Goal: Use online tool/utility: Utilize a website feature to perform a specific function

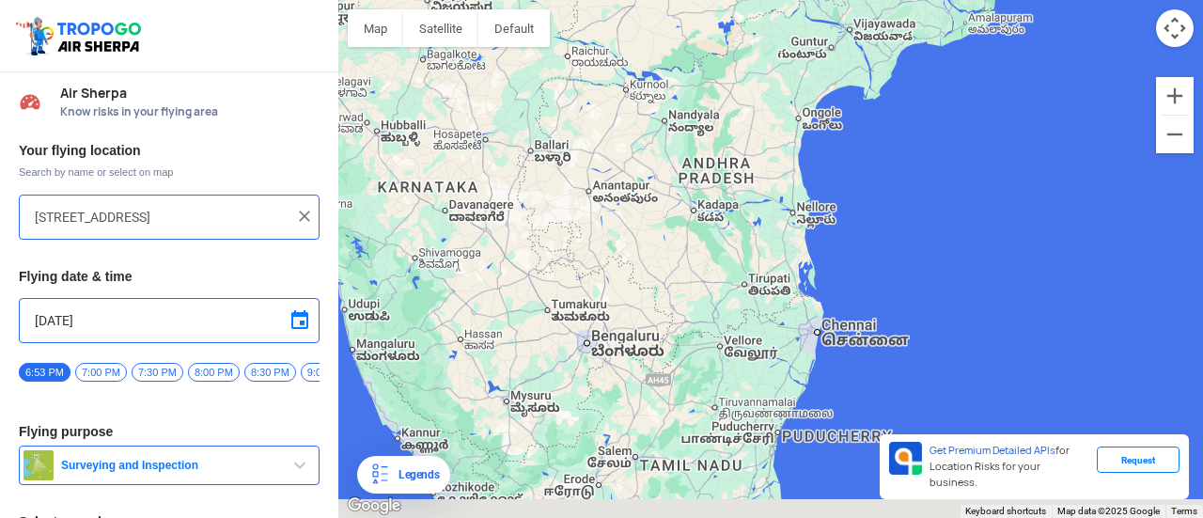
drag, startPoint x: 595, startPoint y: 435, endPoint x: 605, endPoint y: 233, distance: 202.4
click at [605, 234] on div "To navigate, press the arrow keys." at bounding box center [770, 259] width 865 height 518
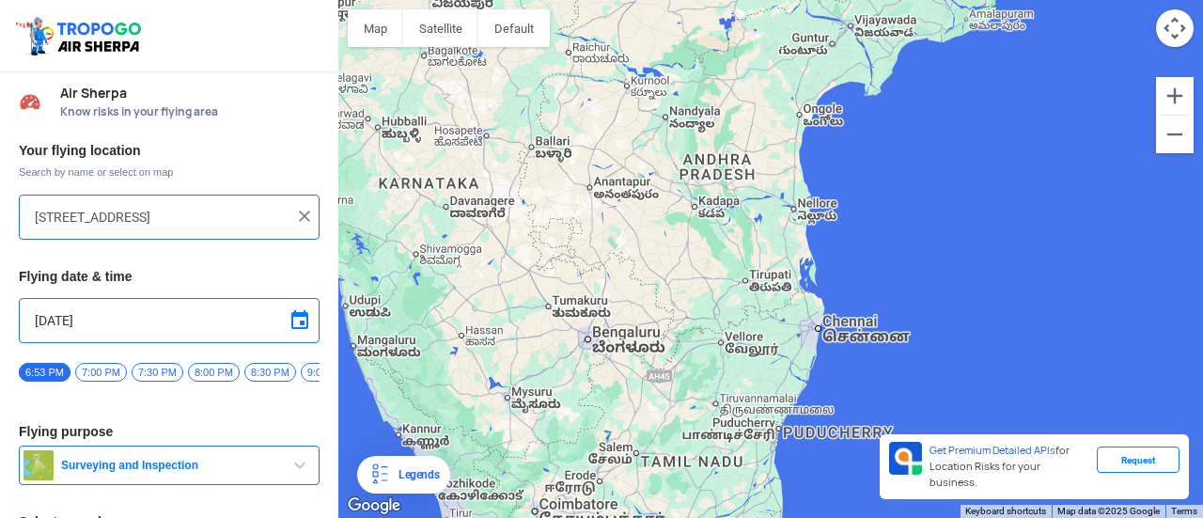
click at [592, 341] on div "To navigate, press the arrow keys." at bounding box center [770, 259] width 865 height 518
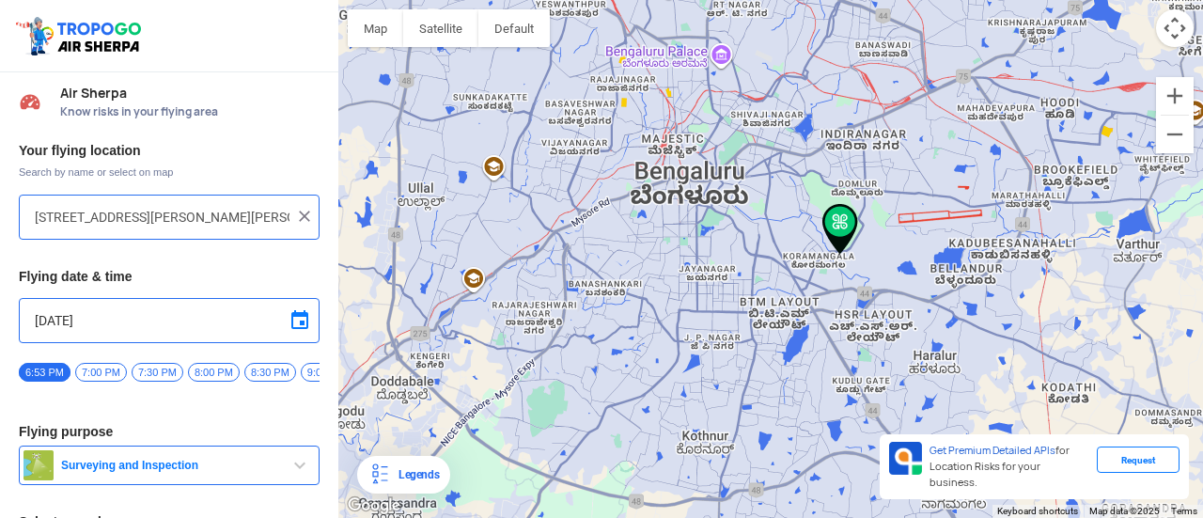
drag, startPoint x: 906, startPoint y: 198, endPoint x: 758, endPoint y: 176, distance: 150.2
click at [758, 176] on div "To navigate, press the arrow keys." at bounding box center [770, 259] width 865 height 518
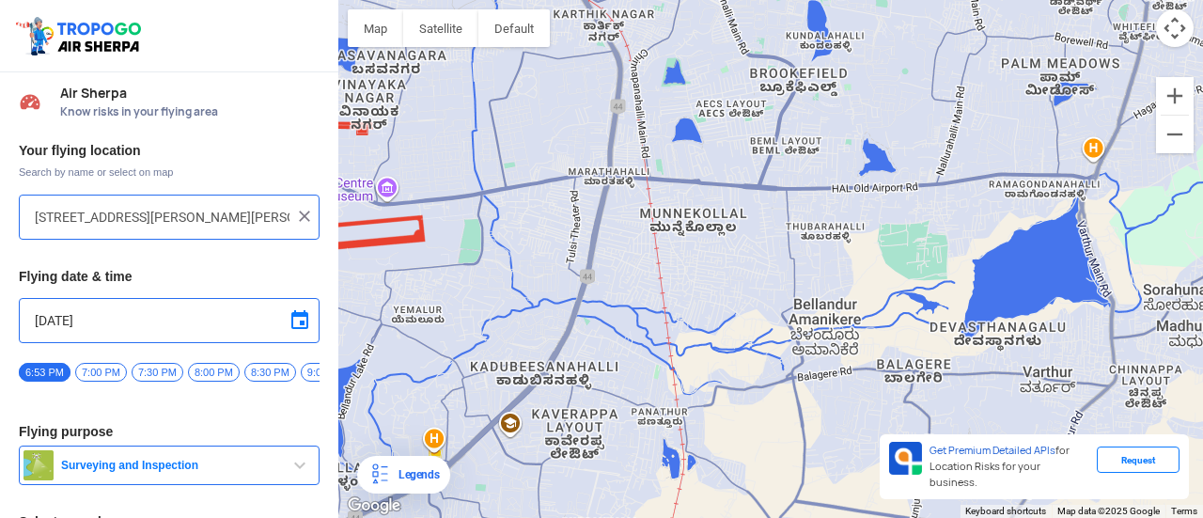
drag, startPoint x: 851, startPoint y: 196, endPoint x: 768, endPoint y: 258, distance: 102.8
click at [768, 258] on div "To navigate, press the arrow keys." at bounding box center [770, 259] width 865 height 518
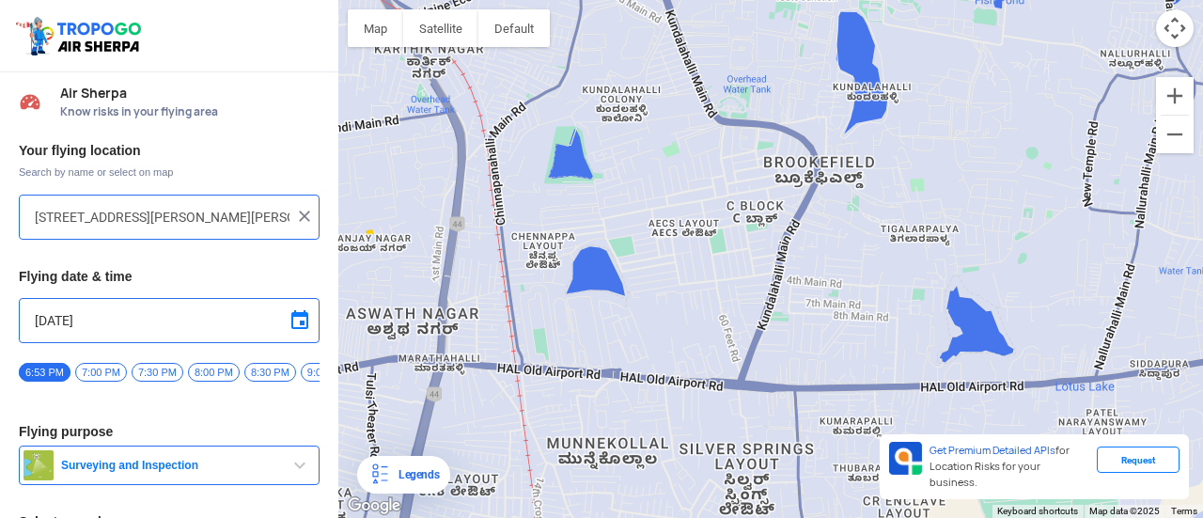
click at [806, 164] on div "To navigate, press the arrow keys." at bounding box center [770, 259] width 865 height 518
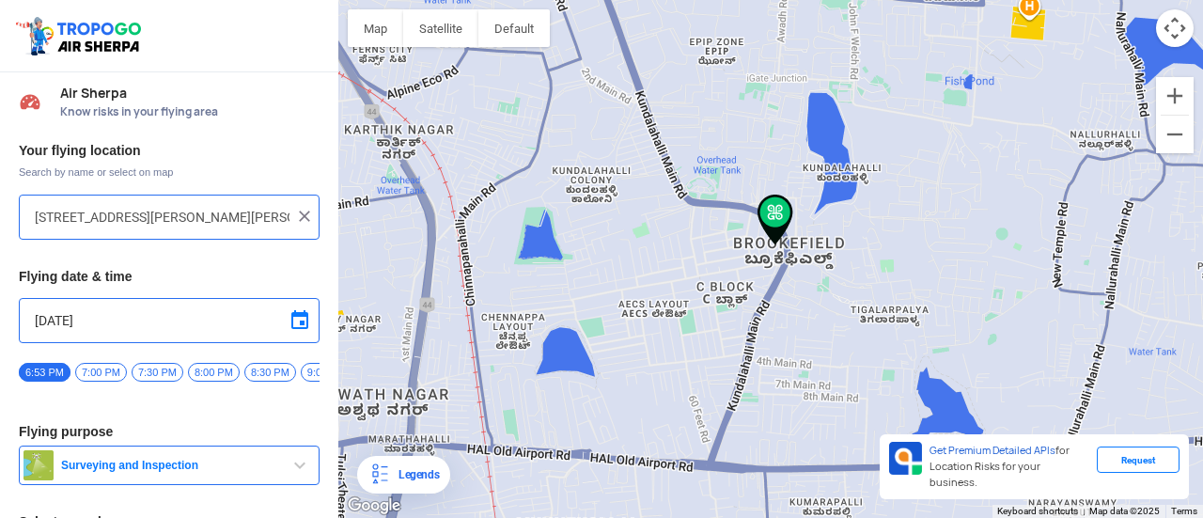
type input "[STREET_ADDRESS]"
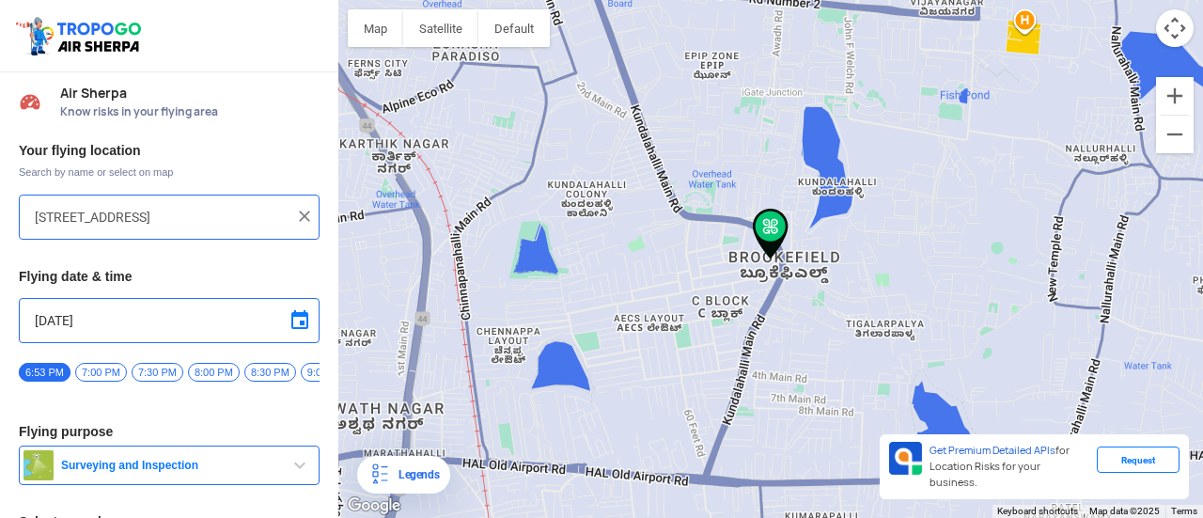
scroll to position [141, 0]
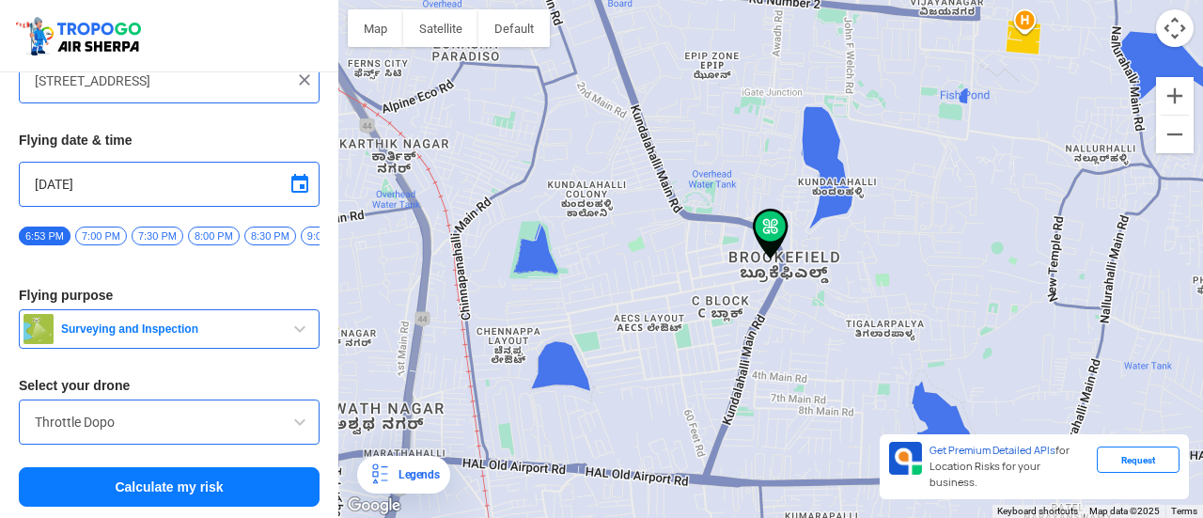
click at [214, 409] on div "Throttle Dopo" at bounding box center [169, 421] width 301 height 45
click at [215, 413] on input "Throttle Dopo" at bounding box center [169, 422] width 269 height 23
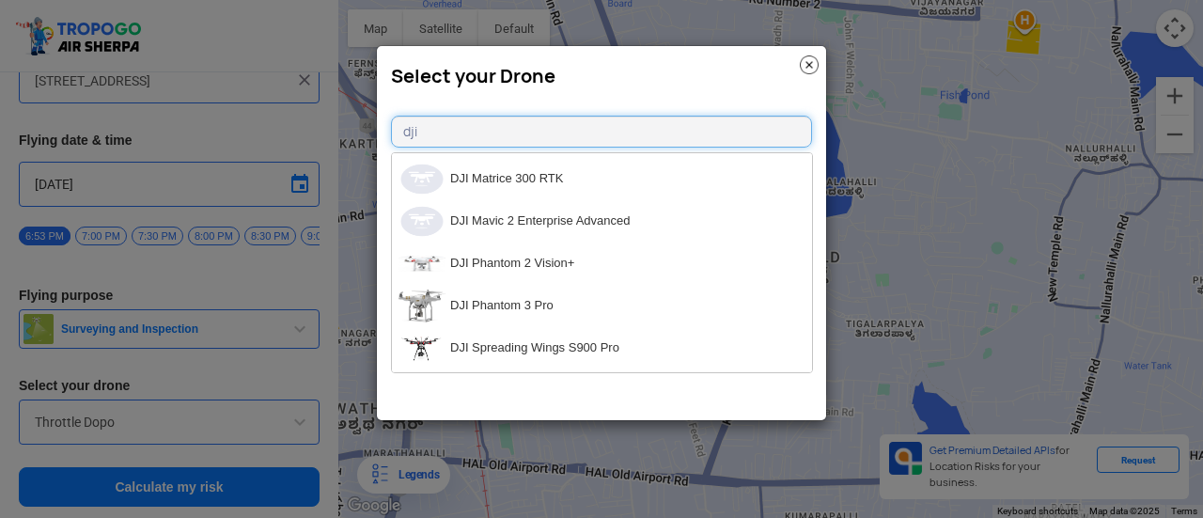
scroll to position [0, 0]
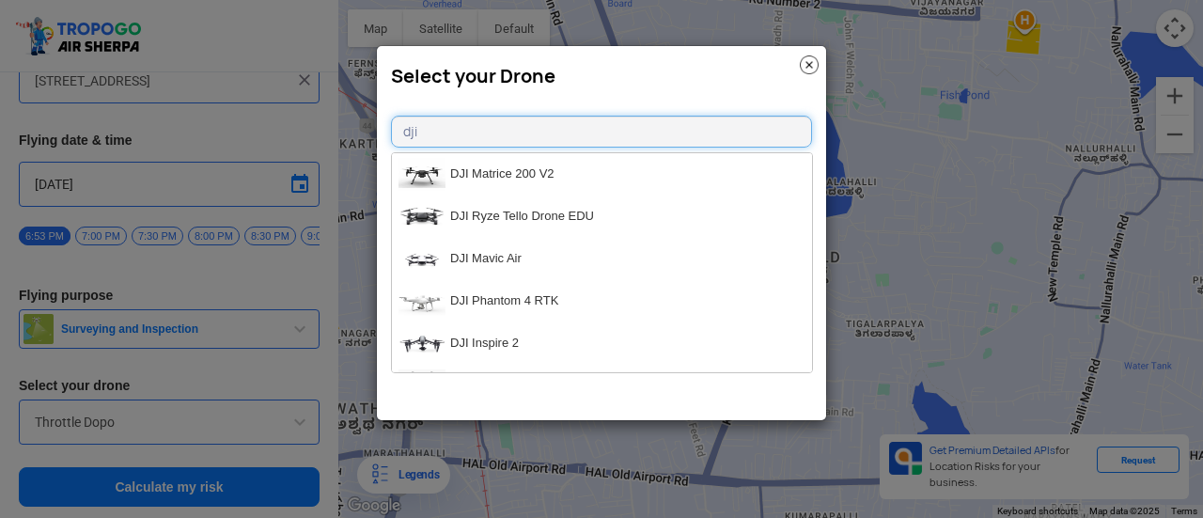
click at [470, 129] on input "dji" at bounding box center [601, 132] width 421 height 32
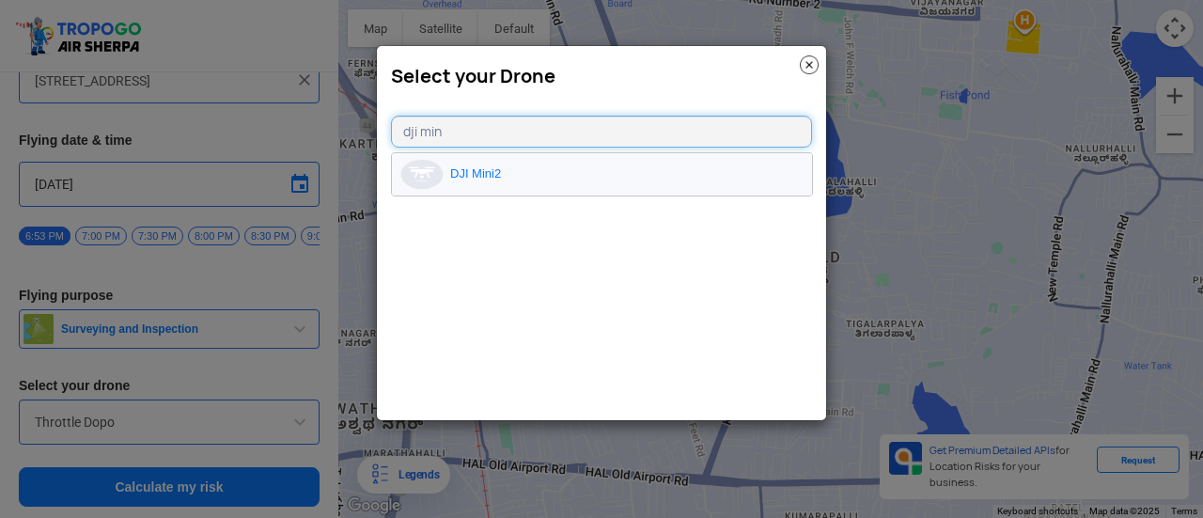
type input "dji min"
click at [509, 170] on li "DJI Mini2" at bounding box center [602, 174] width 420 height 42
type input "DJI Mini2"
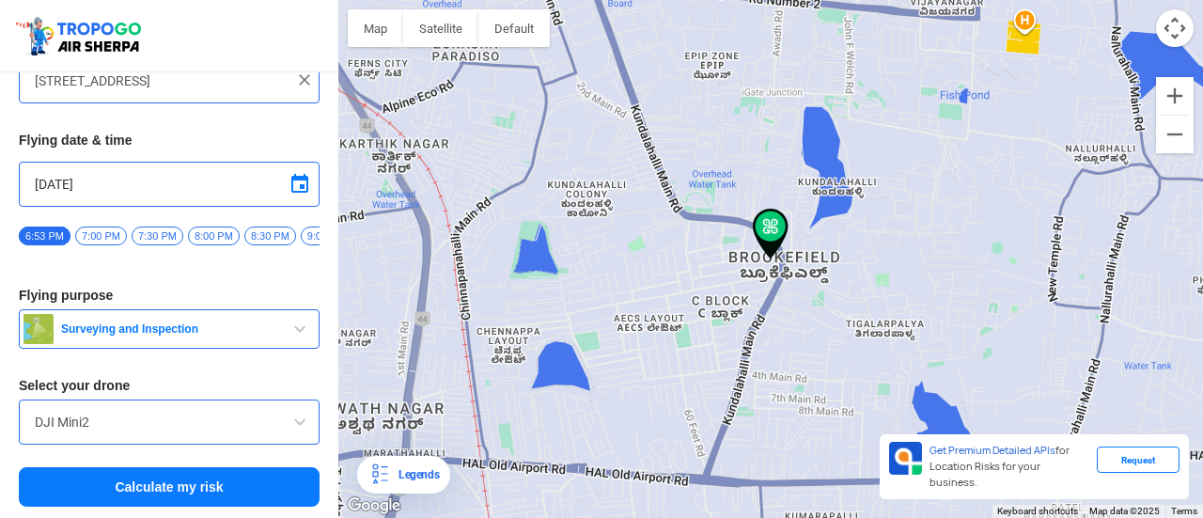
click at [216, 493] on button "Calculate my risk" at bounding box center [169, 486] width 301 height 39
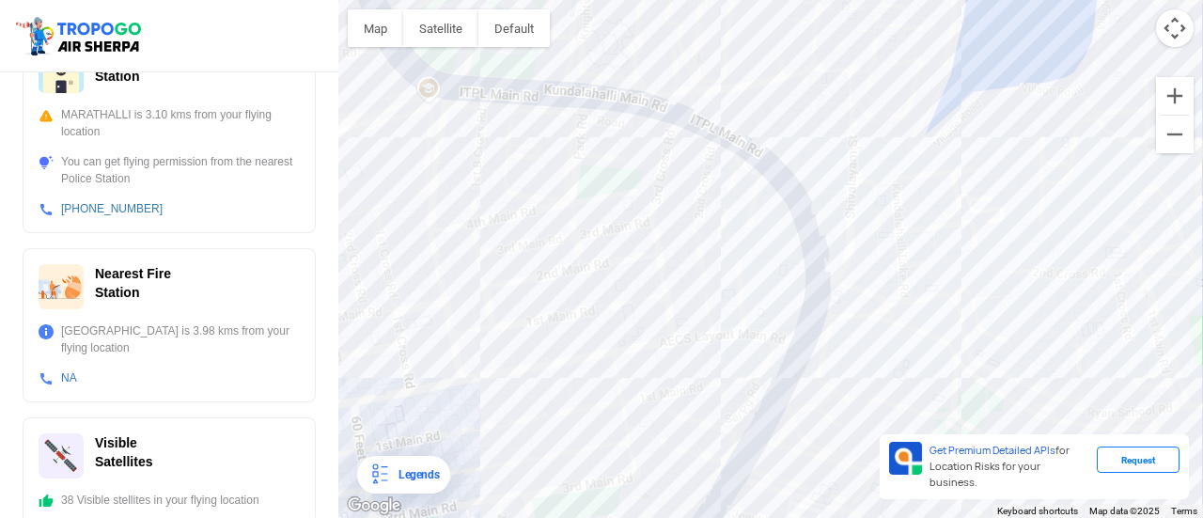
scroll to position [808, 0]
